Goal: Feedback & Contribution: Contribute content

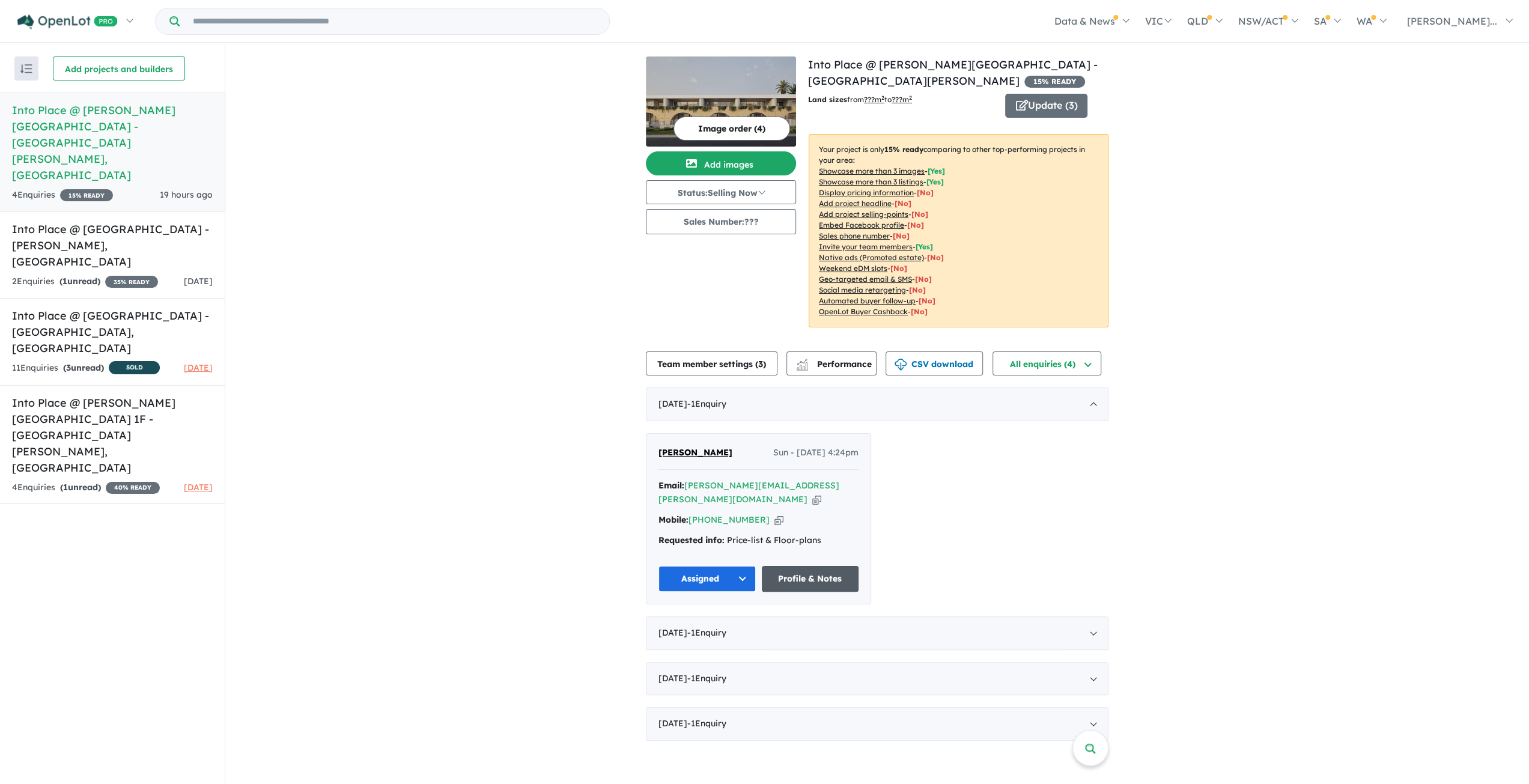
click at [760, 399] on link "Profile & Notes" at bounding box center [811, 579] width 97 height 26
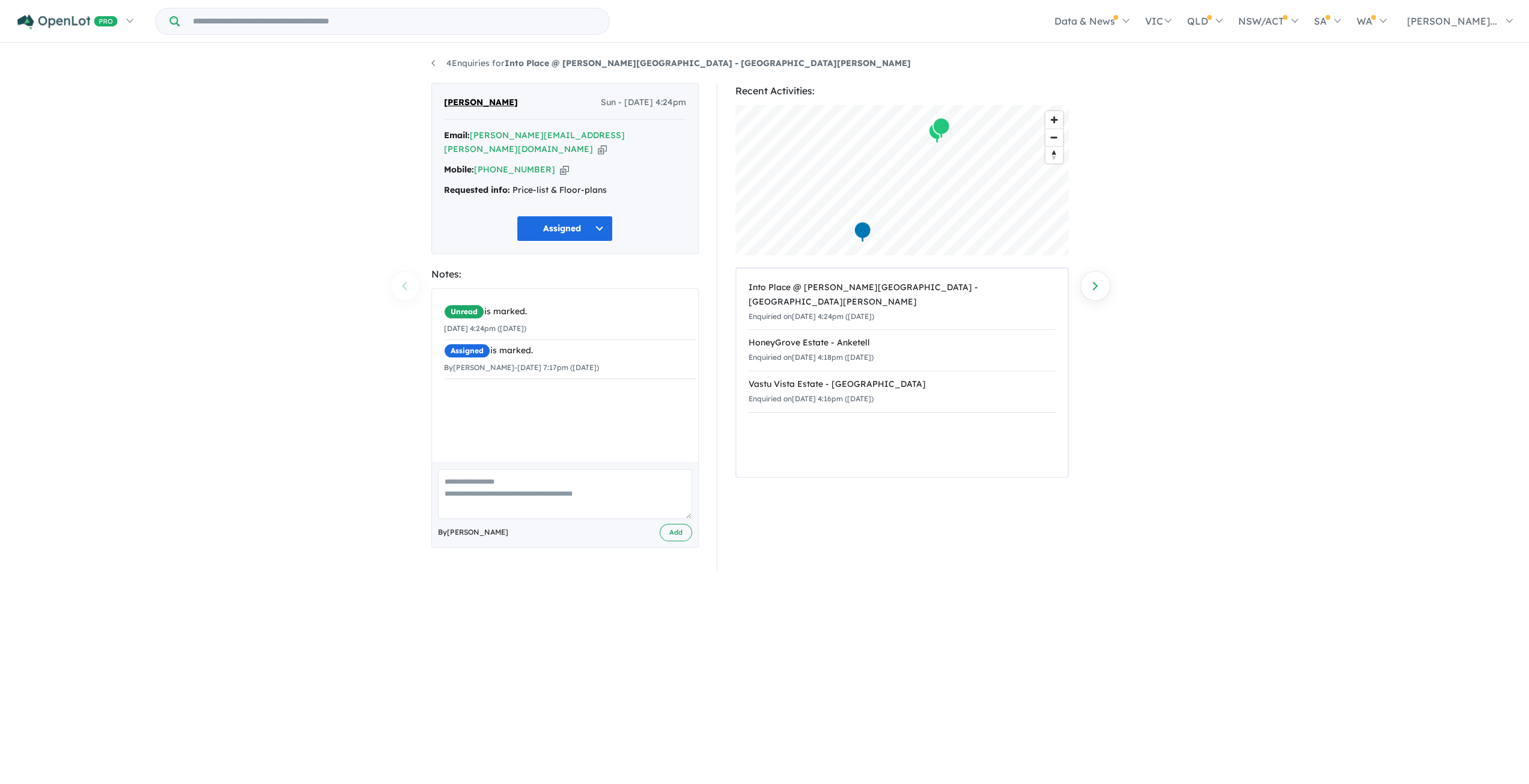
click at [459, 470] on textarea at bounding box center [566, 494] width 254 height 50
type textarea "**********"
click at [672, 524] on button "Add" at bounding box center [676, 533] width 33 height 18
